Goal: Navigation & Orientation: Find specific page/section

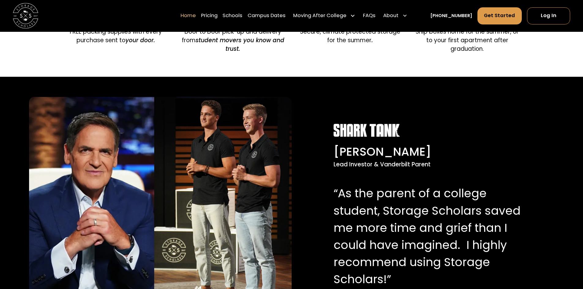
scroll to position [643, 0]
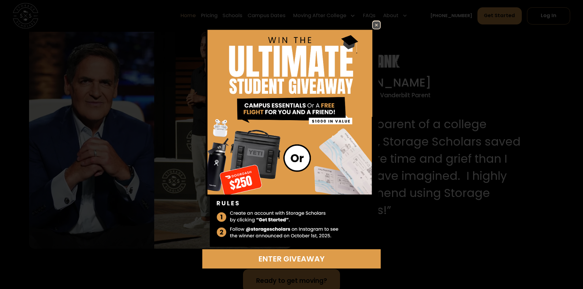
click at [375, 24] on img at bounding box center [376, 24] width 7 height 7
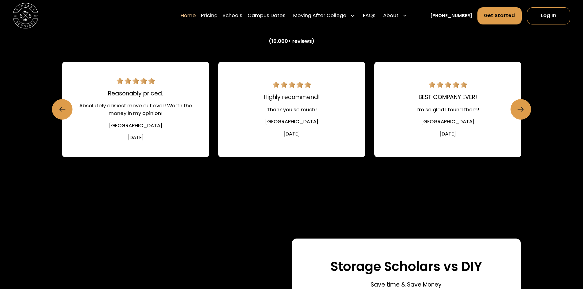
scroll to position [949, 0]
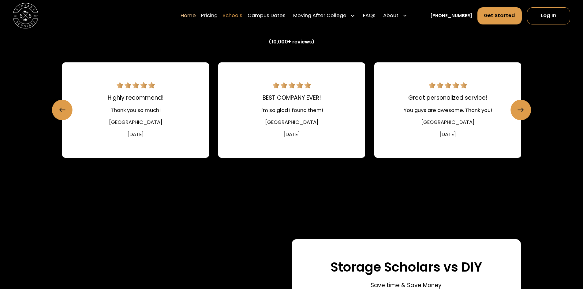
click at [242, 16] on link "Schools" at bounding box center [232, 16] width 20 height 18
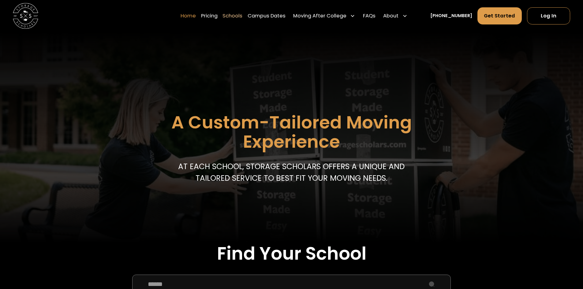
click at [196, 13] on link "Home" at bounding box center [188, 16] width 15 height 18
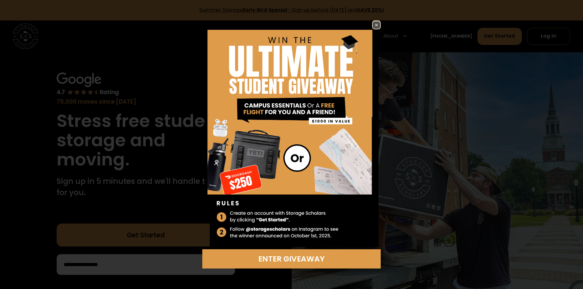
click at [379, 25] on img at bounding box center [376, 24] width 7 height 7
